Goal: Transaction & Acquisition: Book appointment/travel/reservation

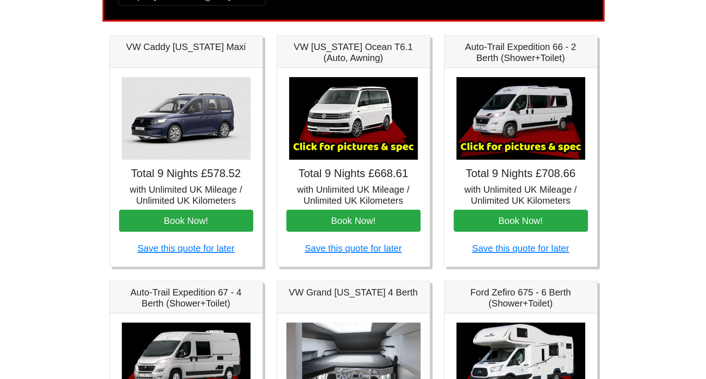
scroll to position [116, 0]
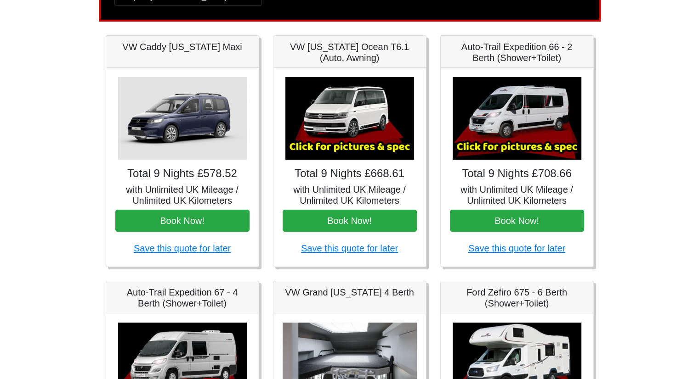
click at [527, 124] on img at bounding box center [517, 118] width 129 height 83
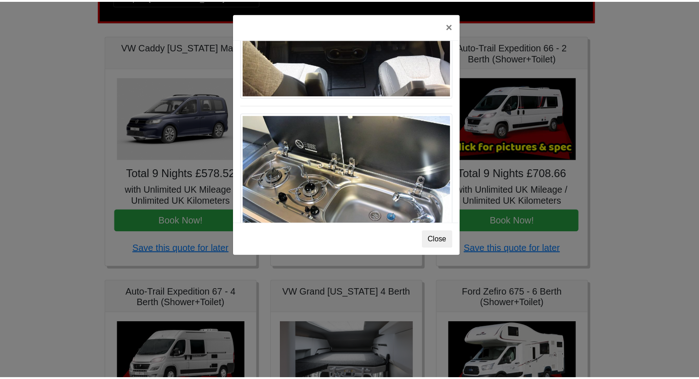
scroll to position [954, 0]
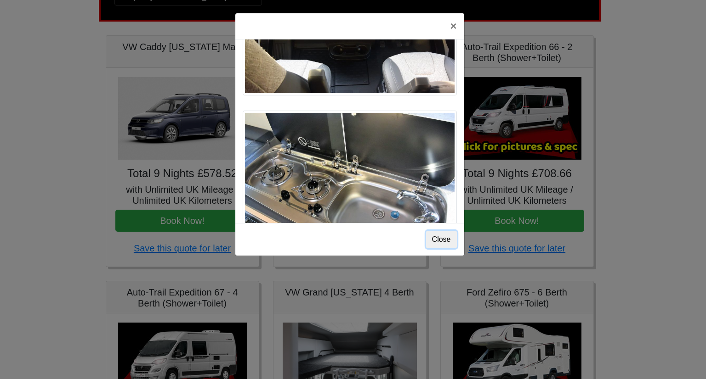
click at [441, 241] on button "Close" at bounding box center [441, 239] width 31 height 17
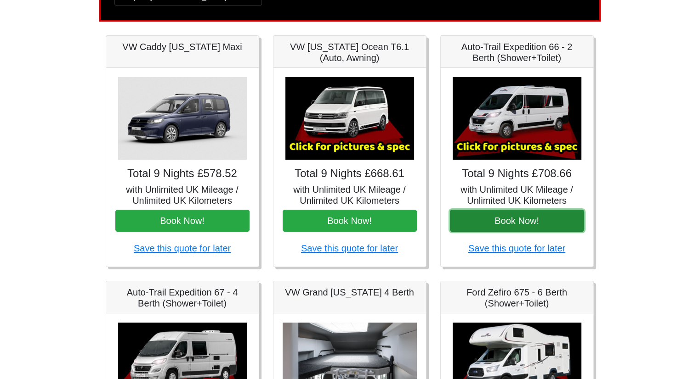
click at [502, 217] on button "Book Now!" at bounding box center [517, 221] width 134 height 22
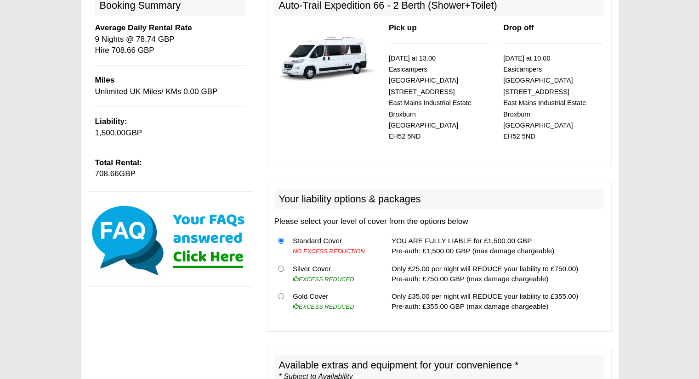
scroll to position [127, 0]
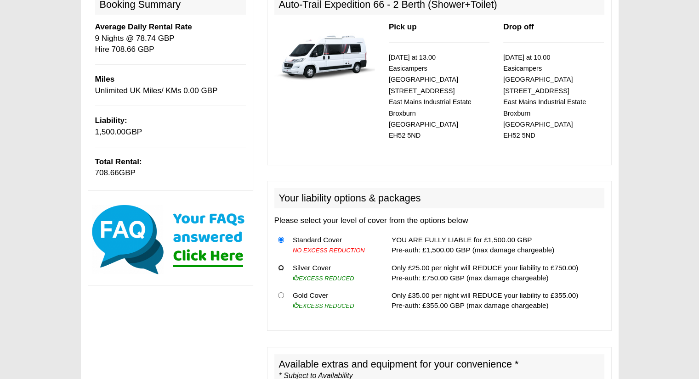
click at [279, 265] on input "radio" at bounding box center [281, 268] width 6 height 6
radio input "true"
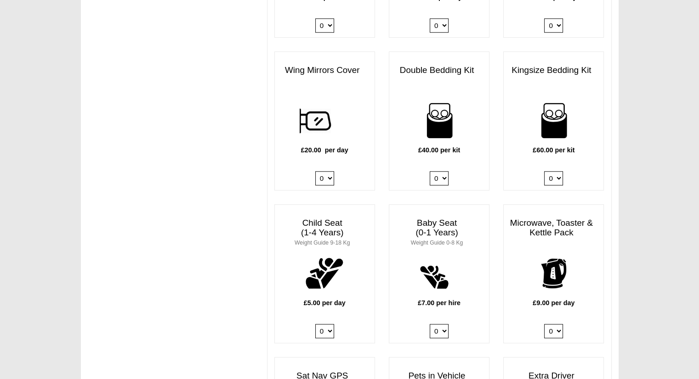
scroll to position [772, 0]
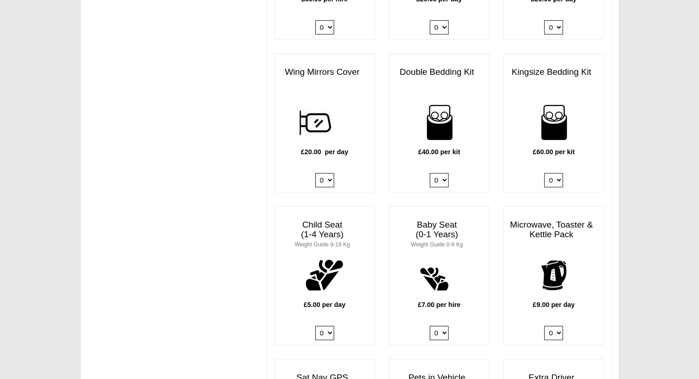
click at [555, 173] on select "0 1 2 3 4" at bounding box center [553, 180] width 19 height 14
select select "Kingsize Bedding Kit x QTY 1 @ 60.00 GBP per kit."
click at [544, 173] on select "0 1 2 3 4" at bounding box center [553, 180] width 19 height 14
click at [436, 173] on select "0 1 2 3 4" at bounding box center [439, 180] width 19 height 14
select select "Double Bedding Kit x QTY 1 @ 40.00 GBP per kit."
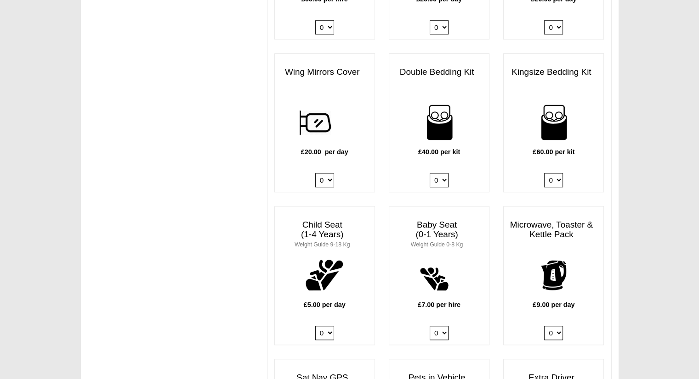
click at [430, 173] on select "0 1 2 3 4" at bounding box center [439, 180] width 19 height 14
click at [556, 173] on select "0 1 2 3 4" at bounding box center [553, 180] width 19 height 14
select select
click at [544, 173] on select "0 1 2 3 4" at bounding box center [553, 180] width 19 height 14
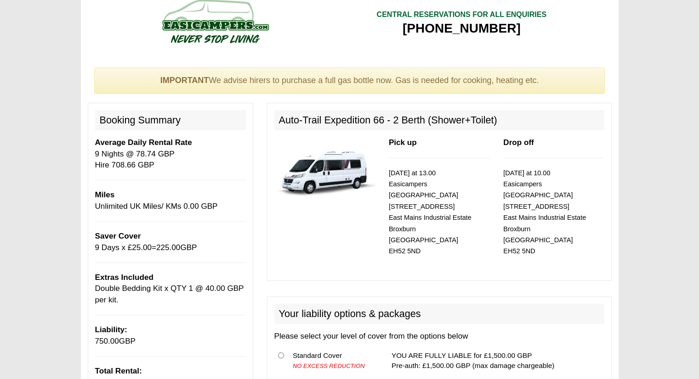
scroll to position [0, 0]
